Goal: Information Seeking & Learning: Learn about a topic

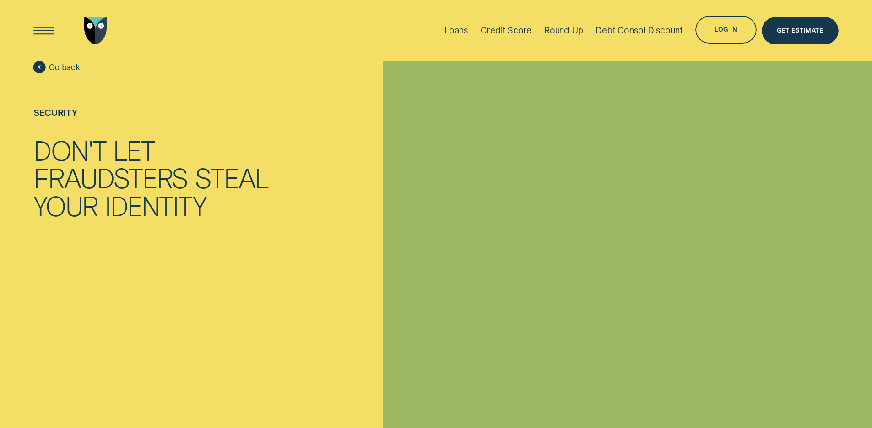
click at [400, 213] on div at bounding box center [627, 275] width 489 height 428
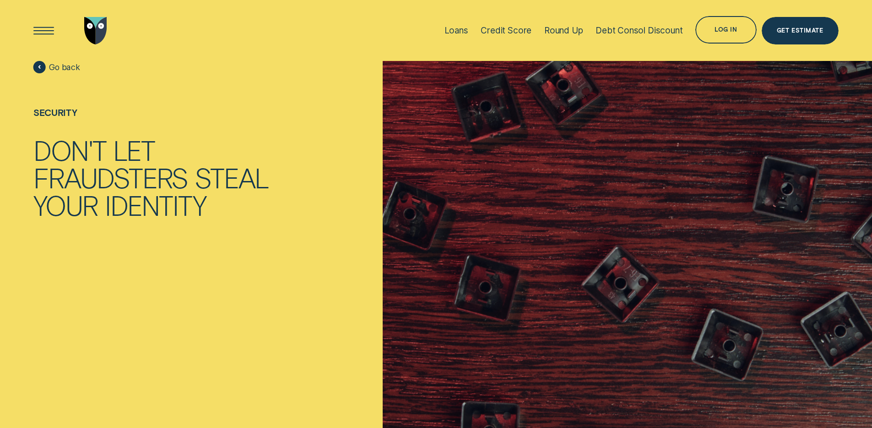
scroll to position [1381, 0]
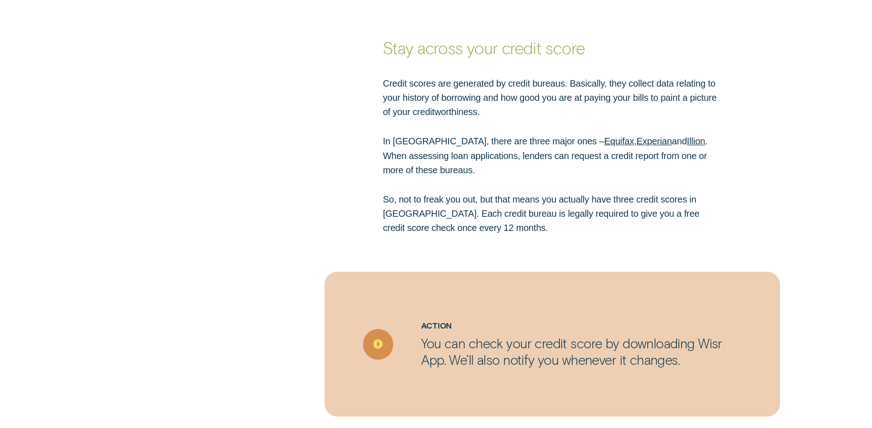
click at [213, 226] on div "Credit scores are generated by credit bureaus. Basically, they collect data rel…" at bounding box center [435, 155] width 815 height 159
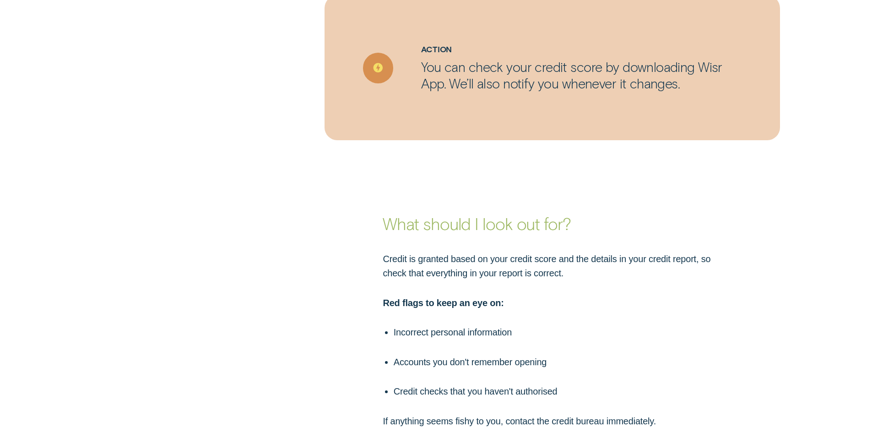
scroll to position [1666, 0]
